Goal: Information Seeking & Learning: Learn about a topic

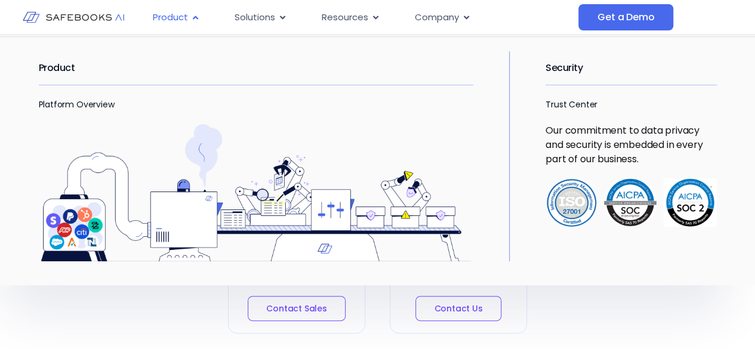
click at [174, 13] on span "Product" at bounding box center [170, 18] width 35 height 14
click at [207, 16] on div "Product Close Product Open Product" at bounding box center [176, 17] width 66 height 23
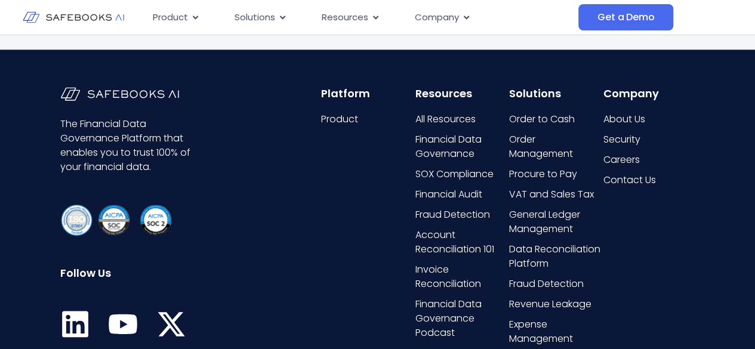
scroll to position [716, 0]
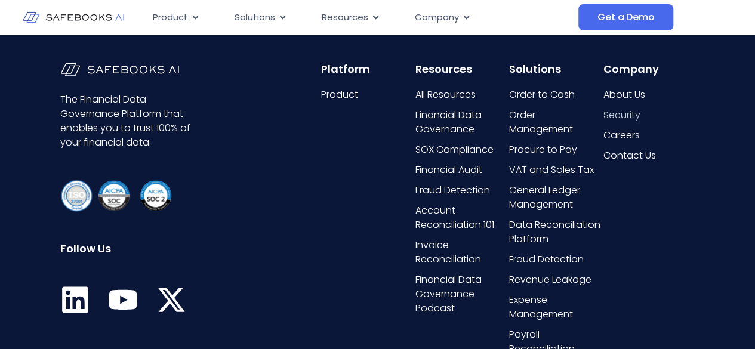
click at [626, 120] on span "Security" at bounding box center [621, 115] width 37 height 14
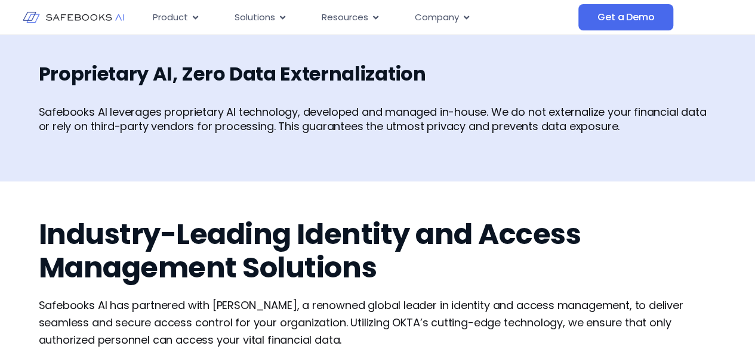
scroll to position [895, 0]
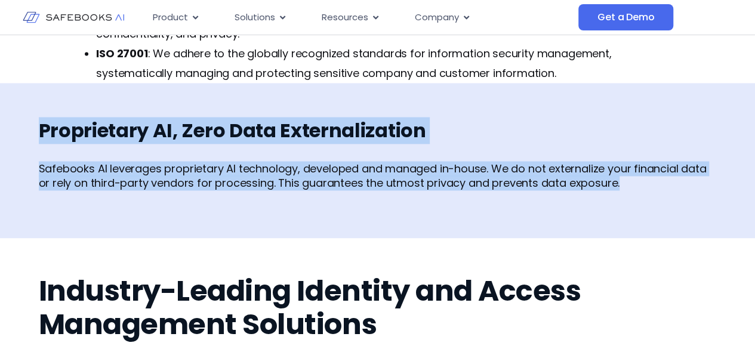
drag, startPoint x: 622, startPoint y: 189, endPoint x: 27, endPoint y: 122, distance: 598.8
click at [27, 122] on div "Proprietary AI, Zero Data Externalization Safebooks AI leverages proprietary AI…" at bounding box center [377, 160] width 755 height 155
copy div "Proprietary AI, Zero Data Externalization Safebooks AI leverages proprietary AI…"
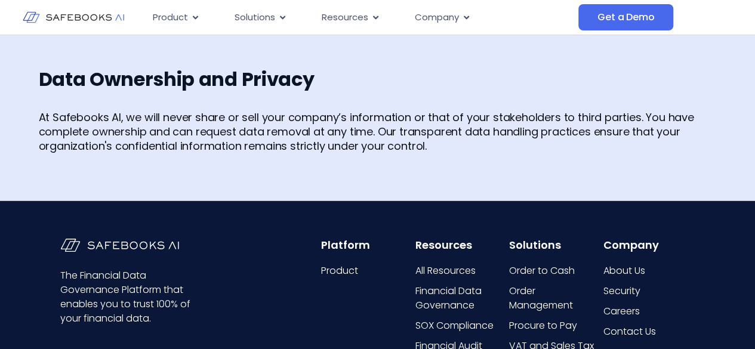
scroll to position [1552, 0]
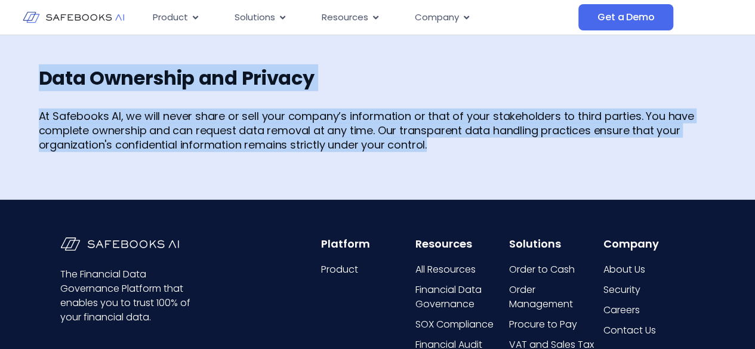
drag, startPoint x: 451, startPoint y: 144, endPoint x: 30, endPoint y: 78, distance: 426.0
click at [30, 78] on div "Data Ownership and Privacy At Safebooks AI, we will never share or sell your co…" at bounding box center [377, 115] width 755 height 170
copy div "Data Ownership and Privacy At Safebooks AI, we will never share or sell your co…"
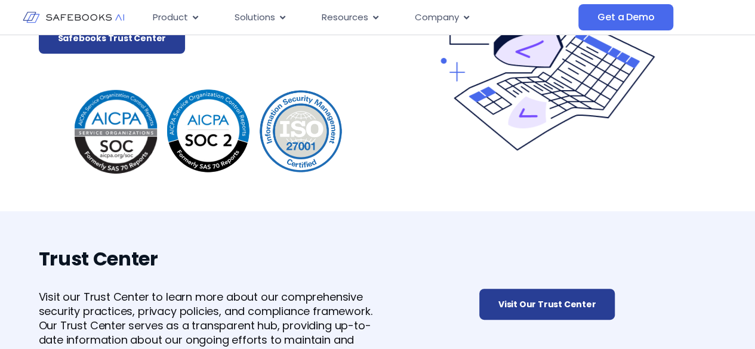
scroll to position [0, 0]
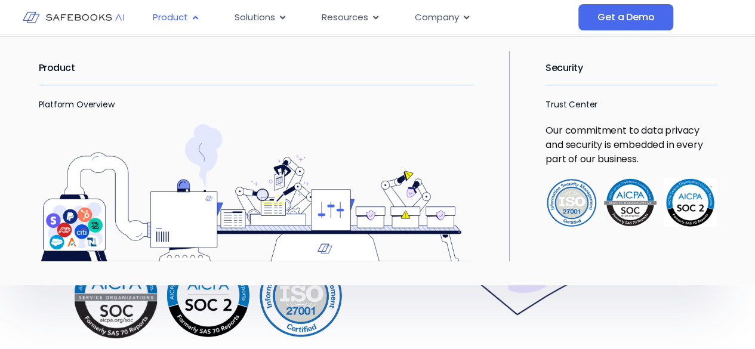
click at [166, 19] on span "Product" at bounding box center [170, 18] width 35 height 14
click at [78, 105] on link "Platform Overview" at bounding box center [77, 104] width 76 height 12
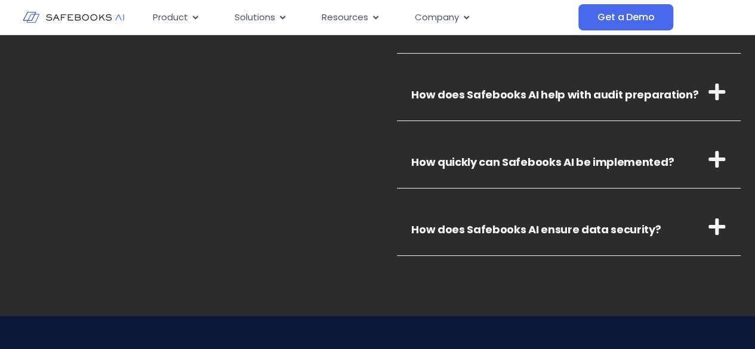
scroll to position [4417, 0]
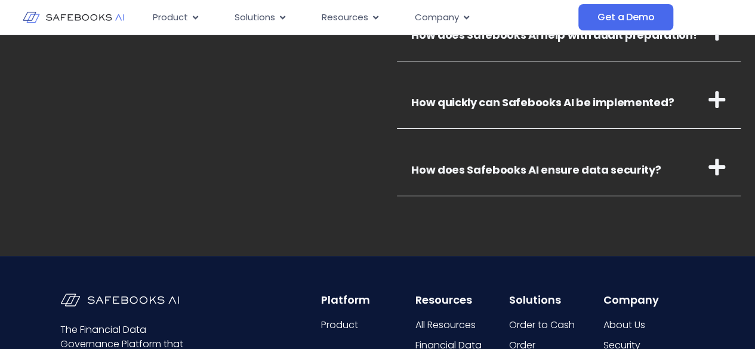
click at [719, 168] on icon at bounding box center [716, 167] width 19 height 19
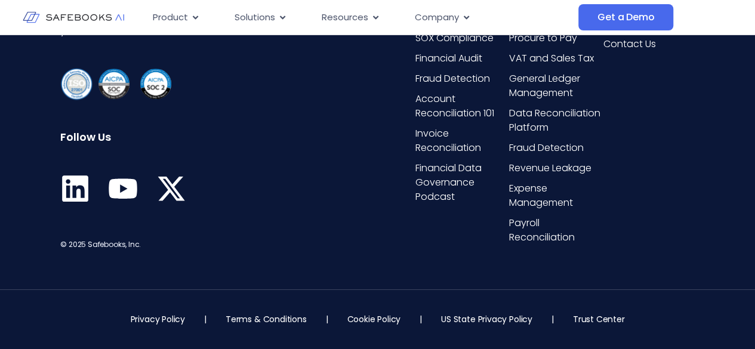
scroll to position [4865, 0]
